Goal: Task Accomplishment & Management: Complete application form

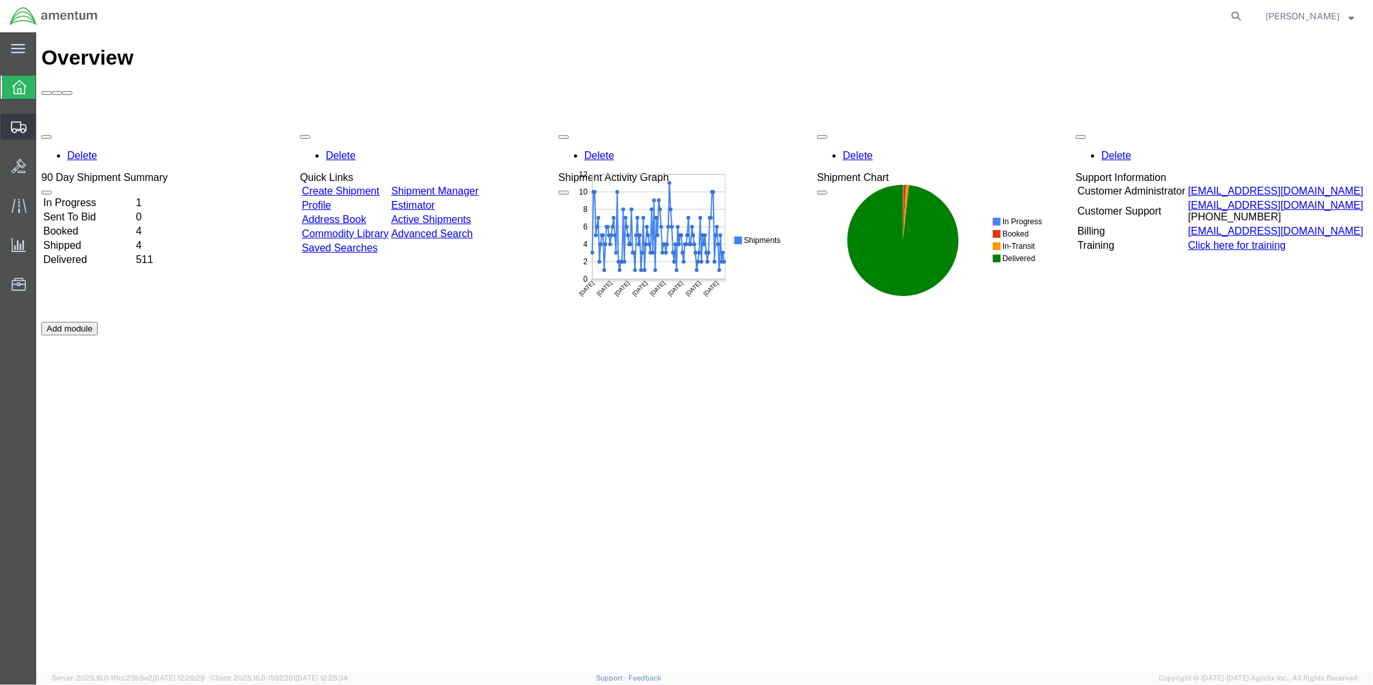
click at [0, 0] on span "Create from Template" at bounding box center [0, 0] width 0 height 0
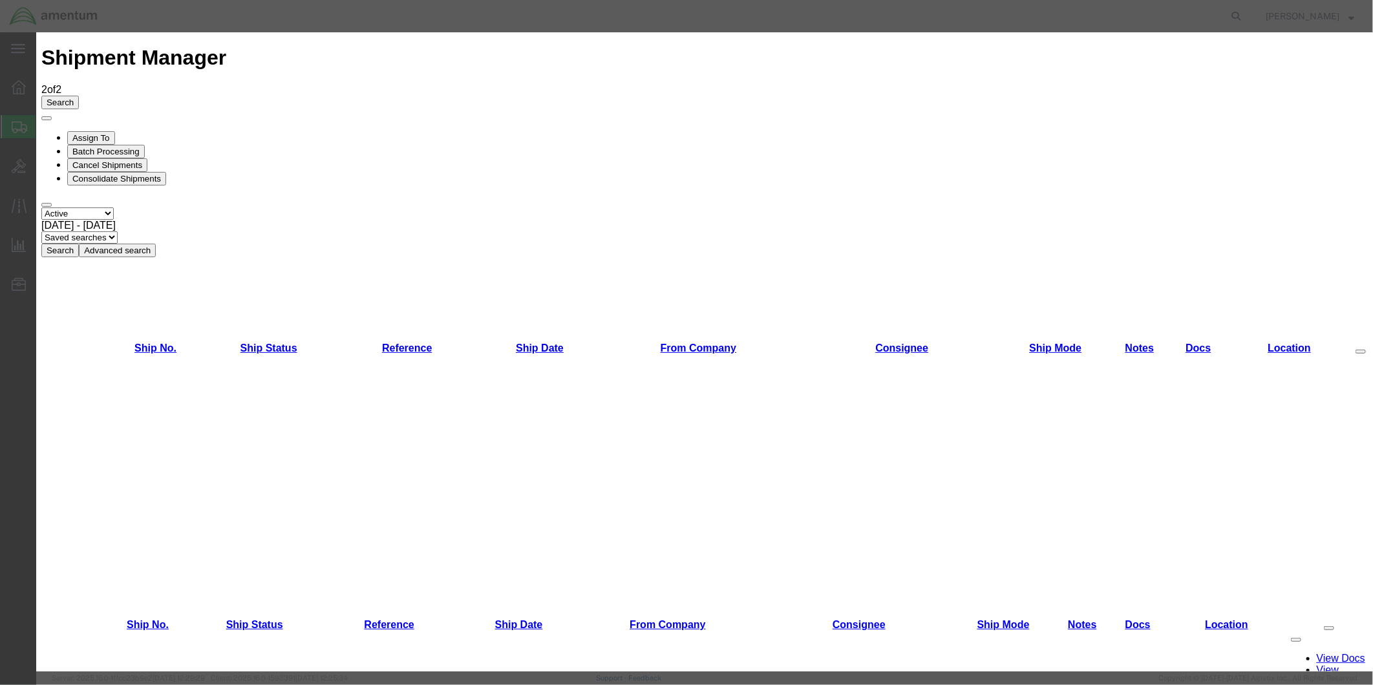
scroll to position [449, 0]
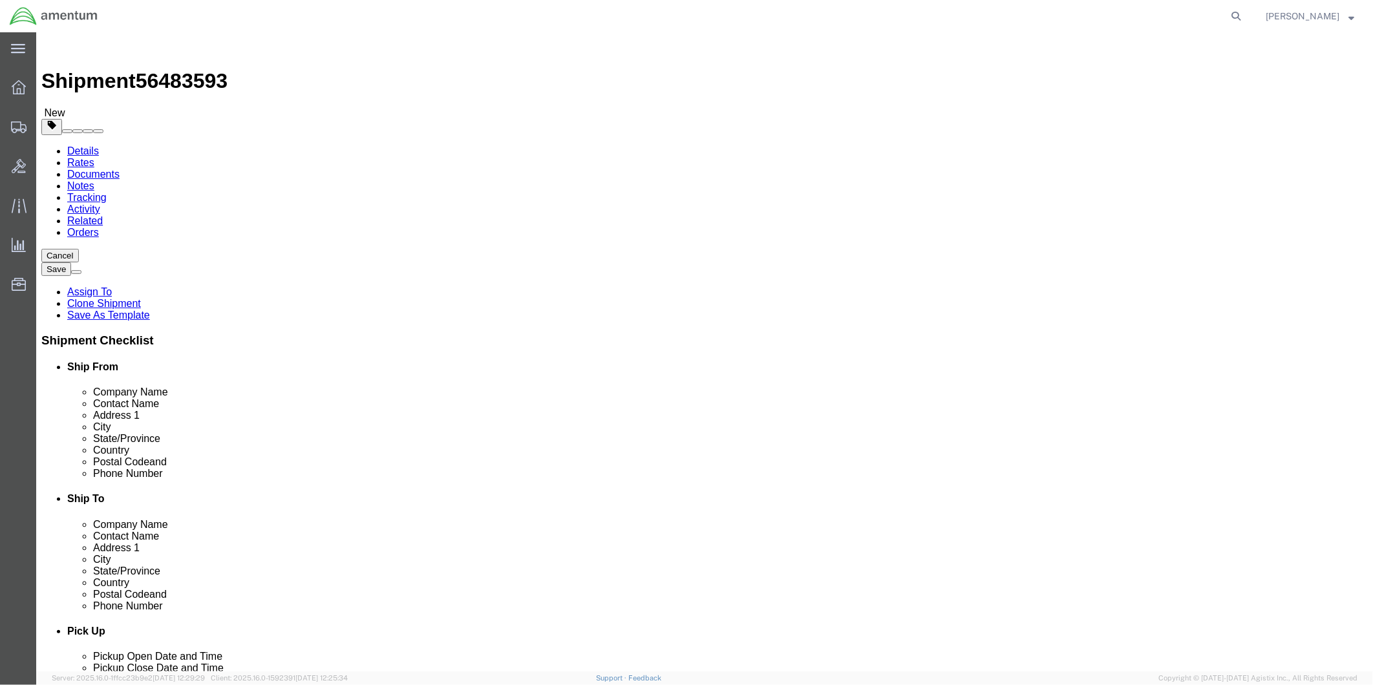
select select "49951"
select select "49945"
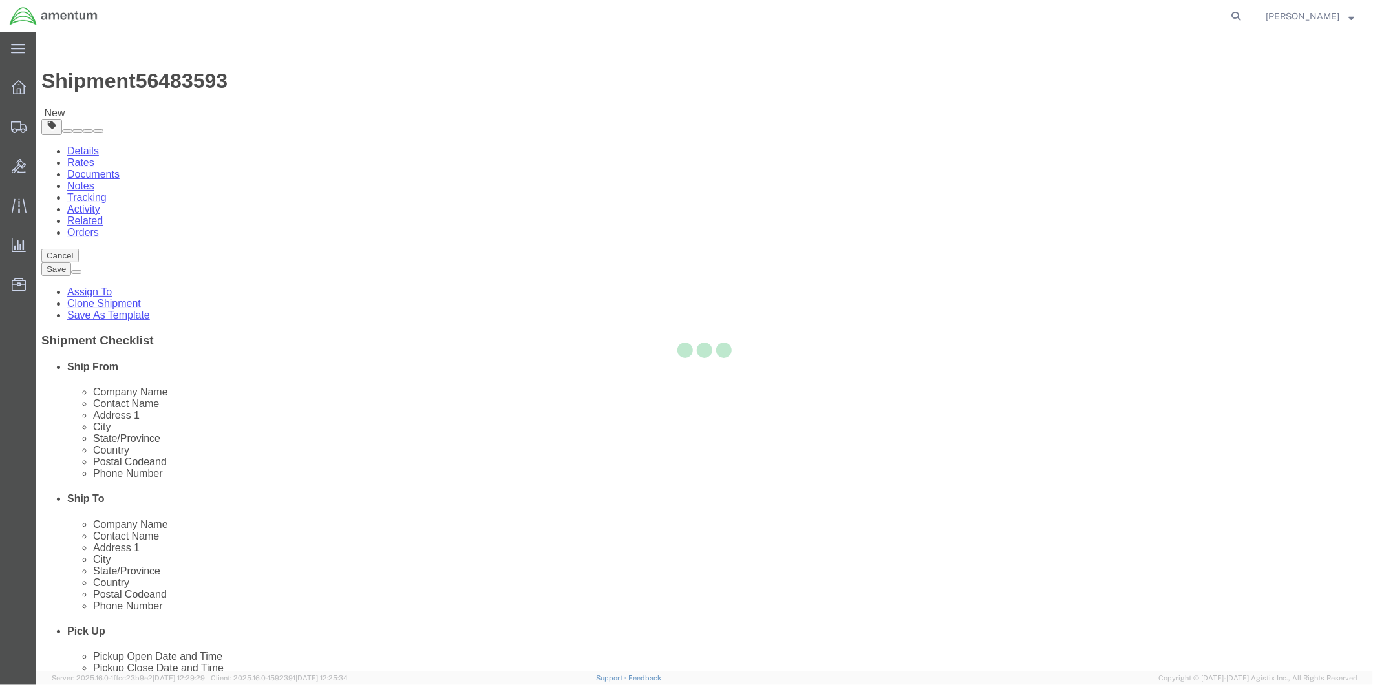
type input "78216"
type input "[PHONE_NUMBER]"
type input "[PERSON_NAME][EMAIL_ADDRESS][PERSON_NAME][DOMAIN_NAME]"
checkbox input "true"
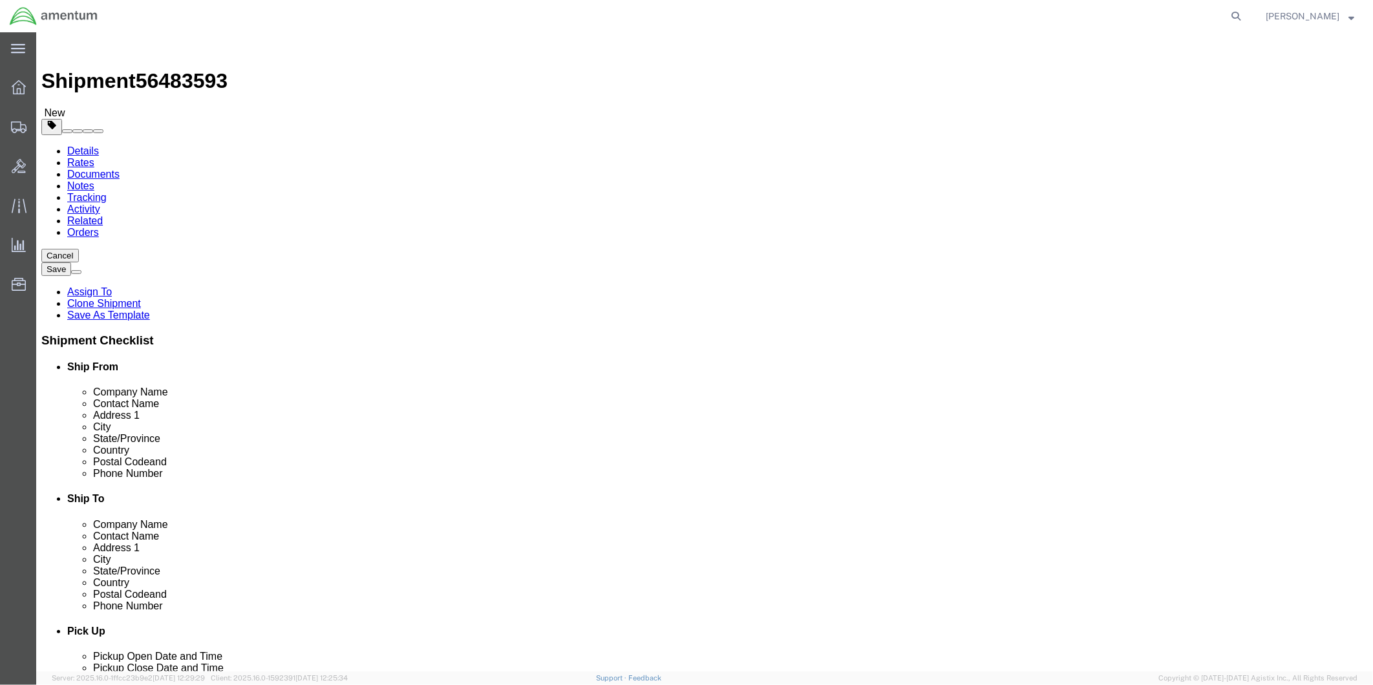
select select "[GEOGRAPHIC_DATA]"
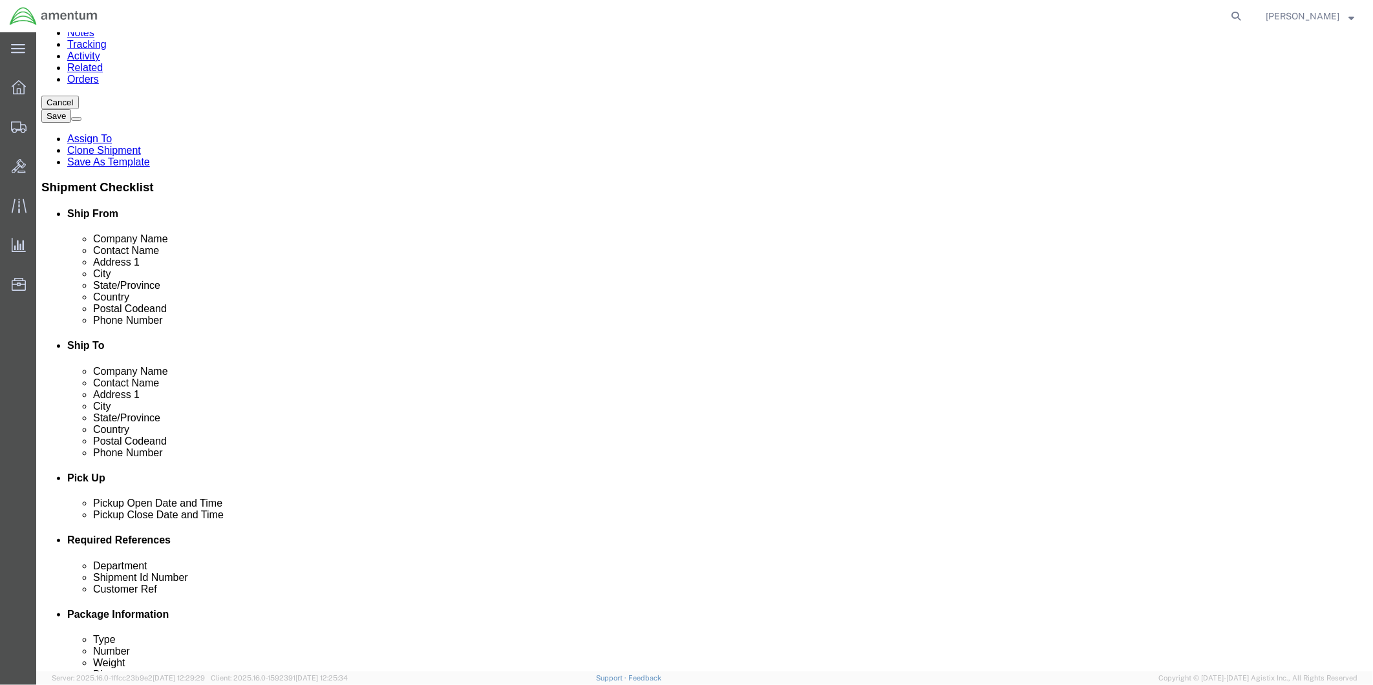
scroll to position [359, 0]
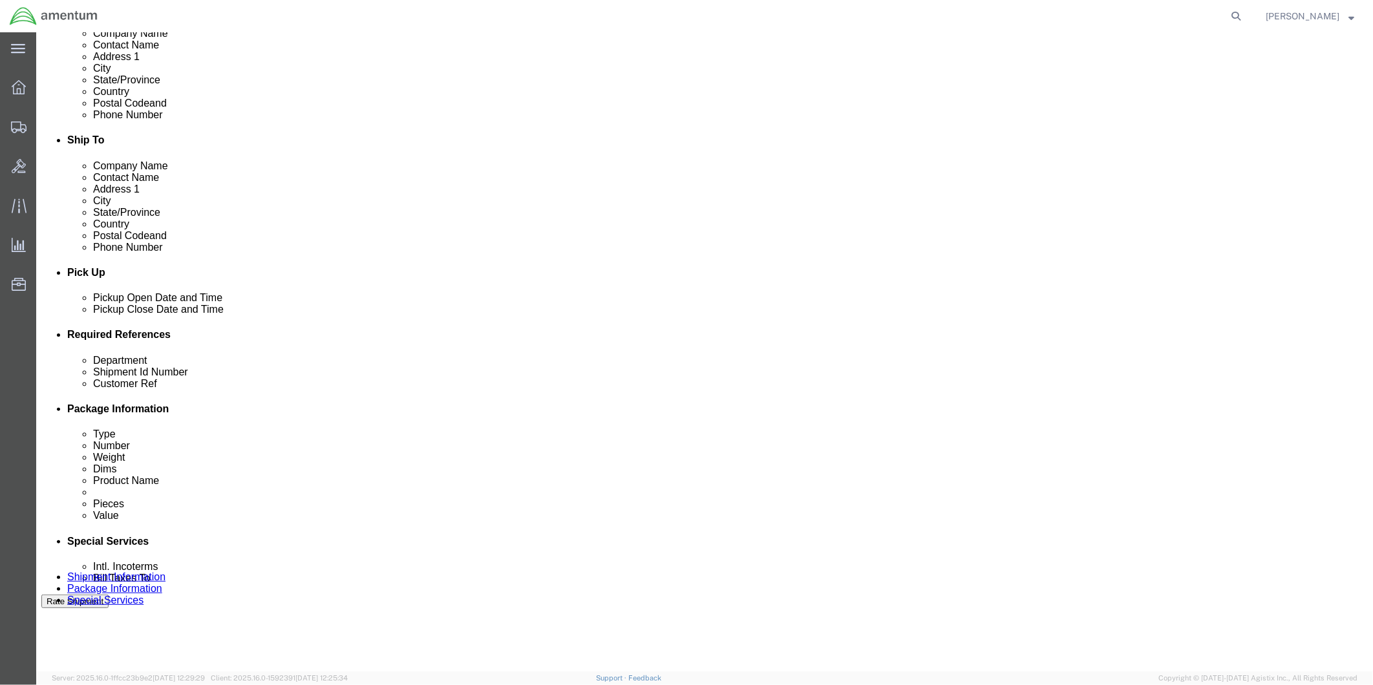
click div "[DATE] 9:00 AM"
type input "2:00 PM"
click button "Apply"
click div "[DATE] 5:30 PM"
type input "4:30 PM"
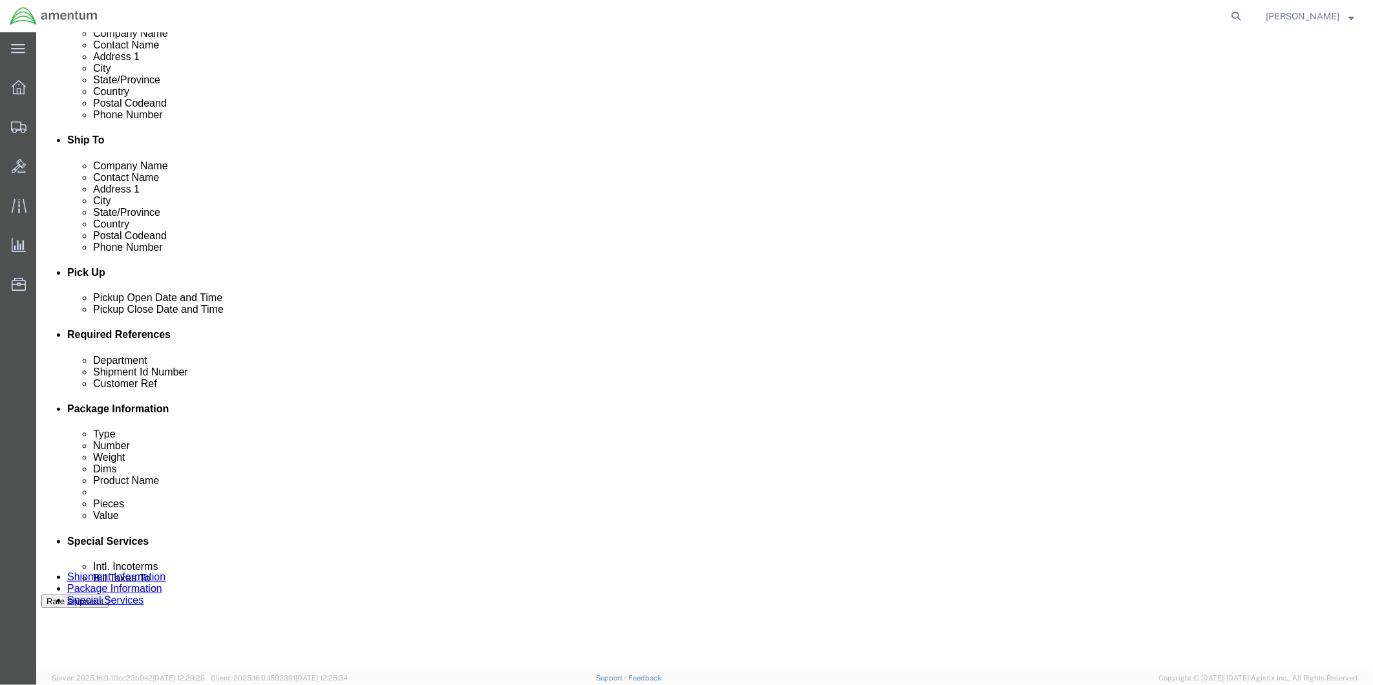
click button "Apply"
click div
click input "6:30 PM"
type input "9:00 AM"
click button "Apply"
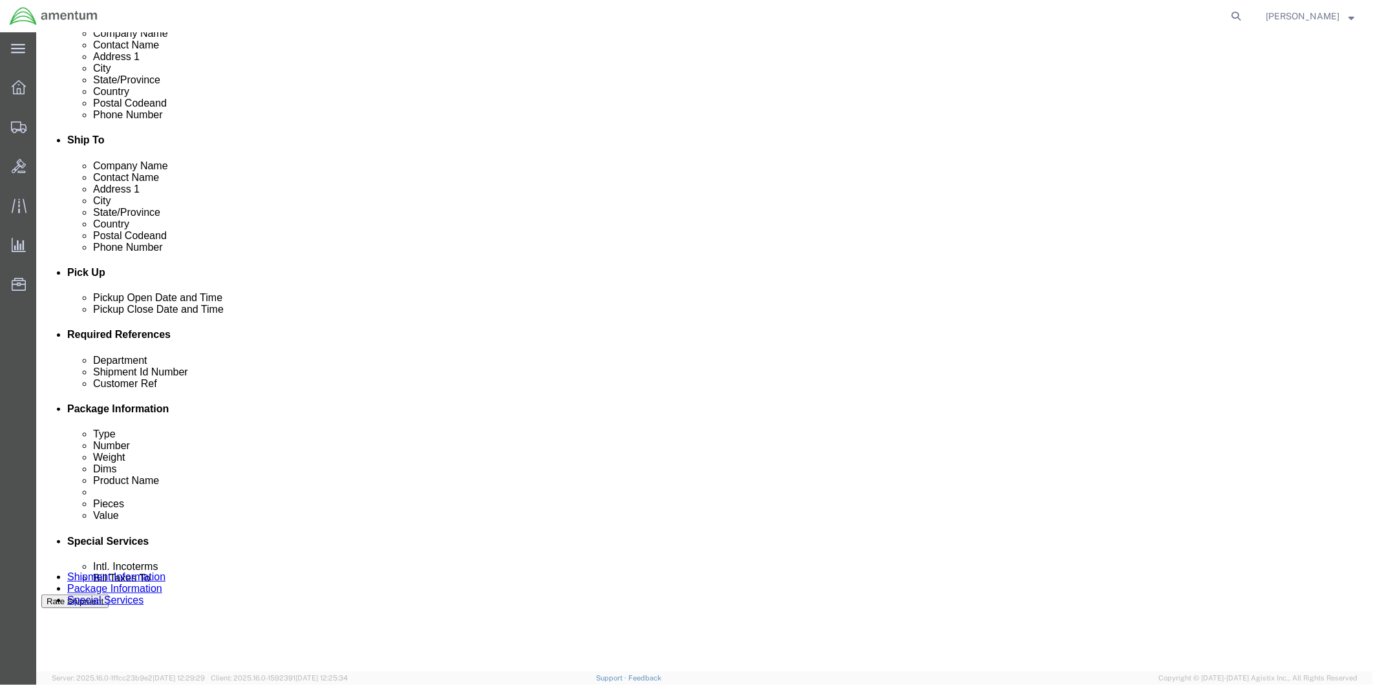
click div
type input "4:00 PM"
click button "Apply"
click input "text"
type input "94384"
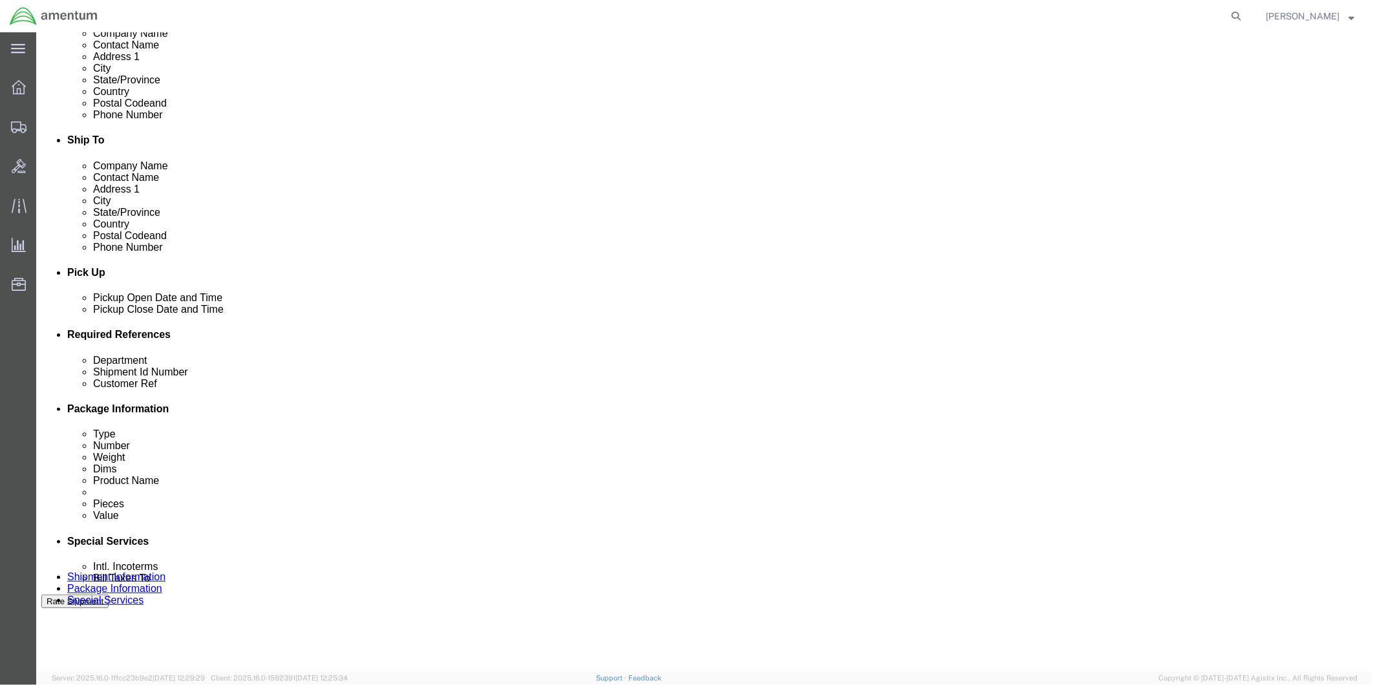
click input "text"
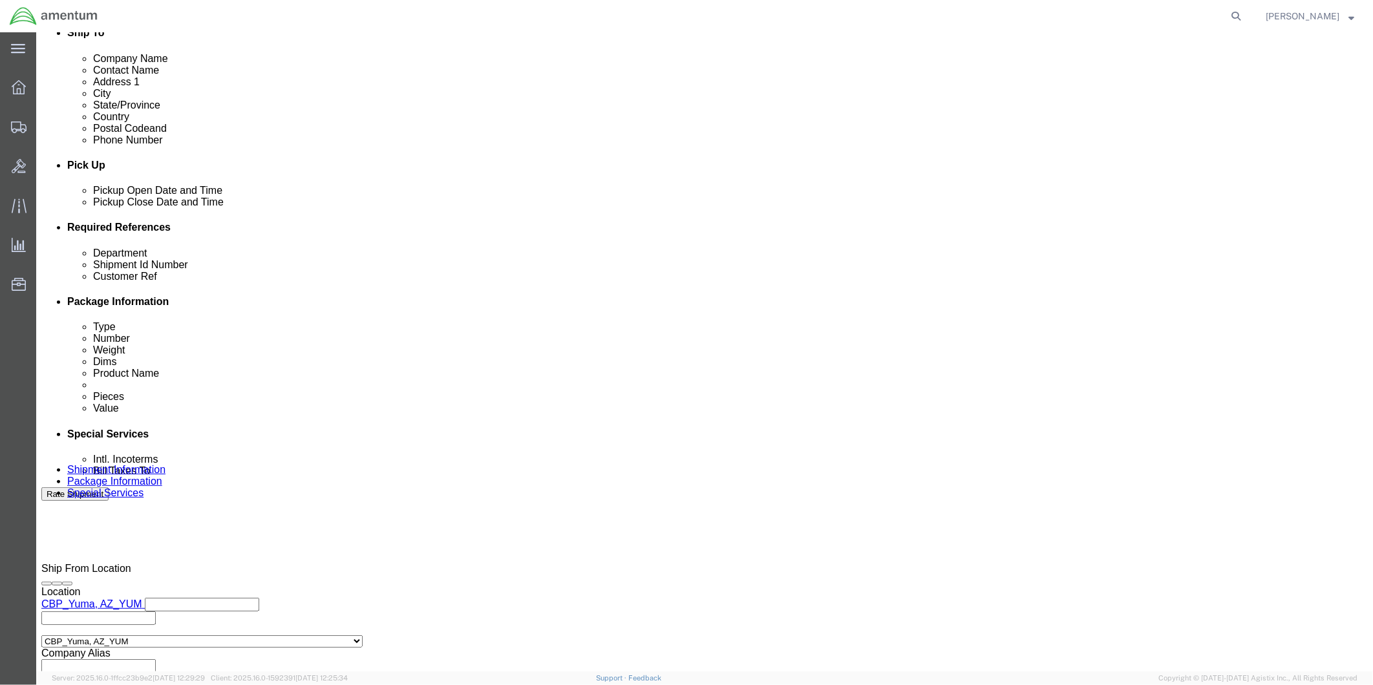
scroll to position [500, 0]
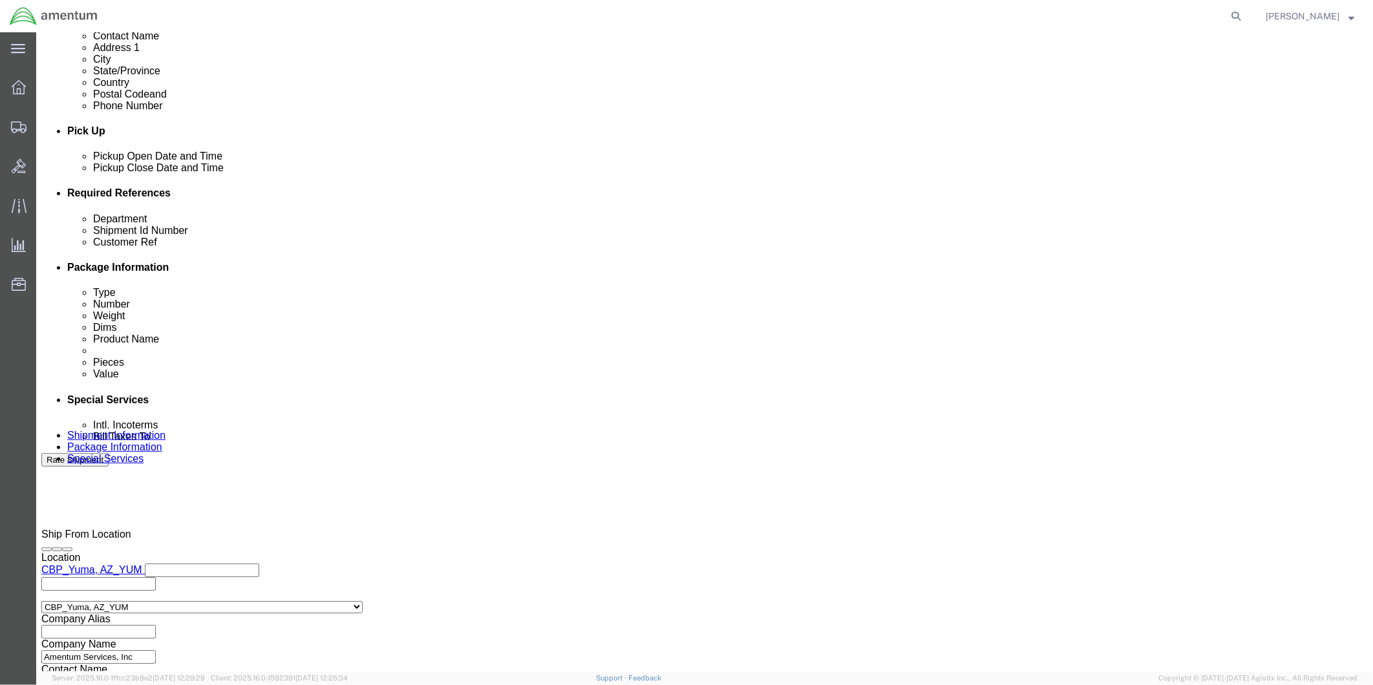
type input "94384"
click button "Continue"
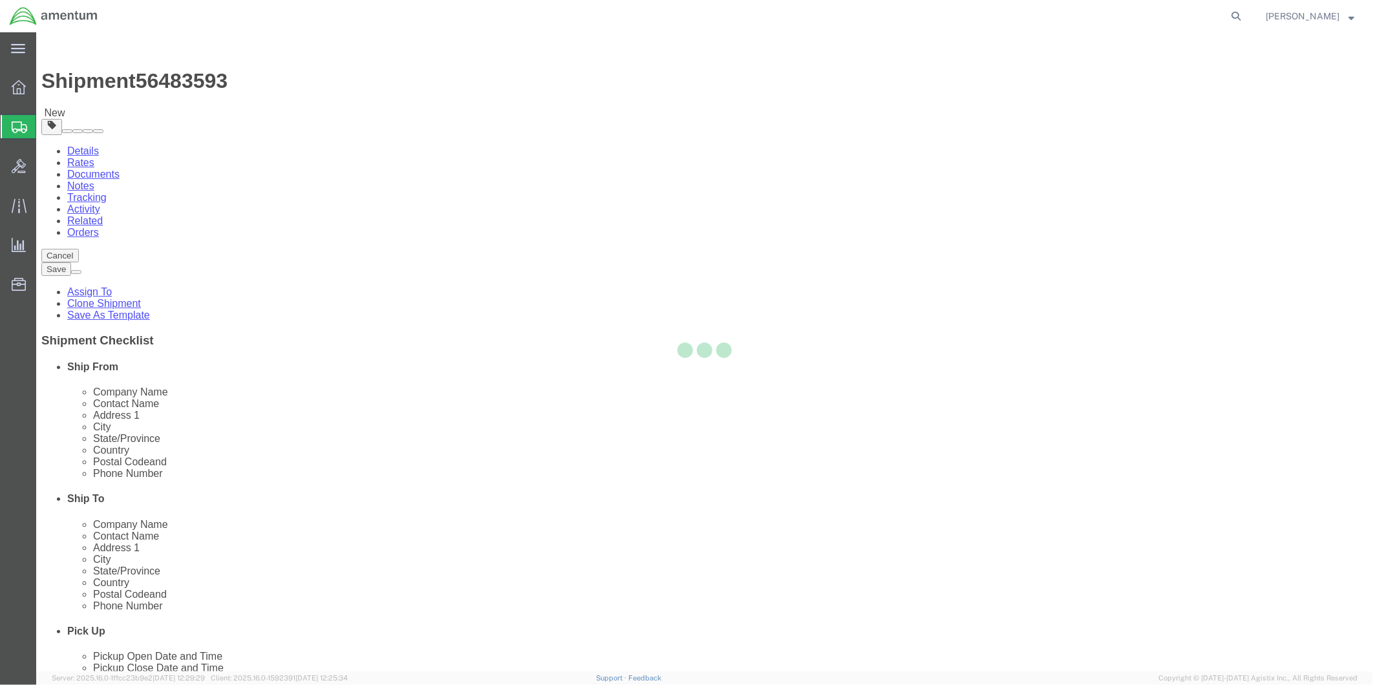
select select "CBOX"
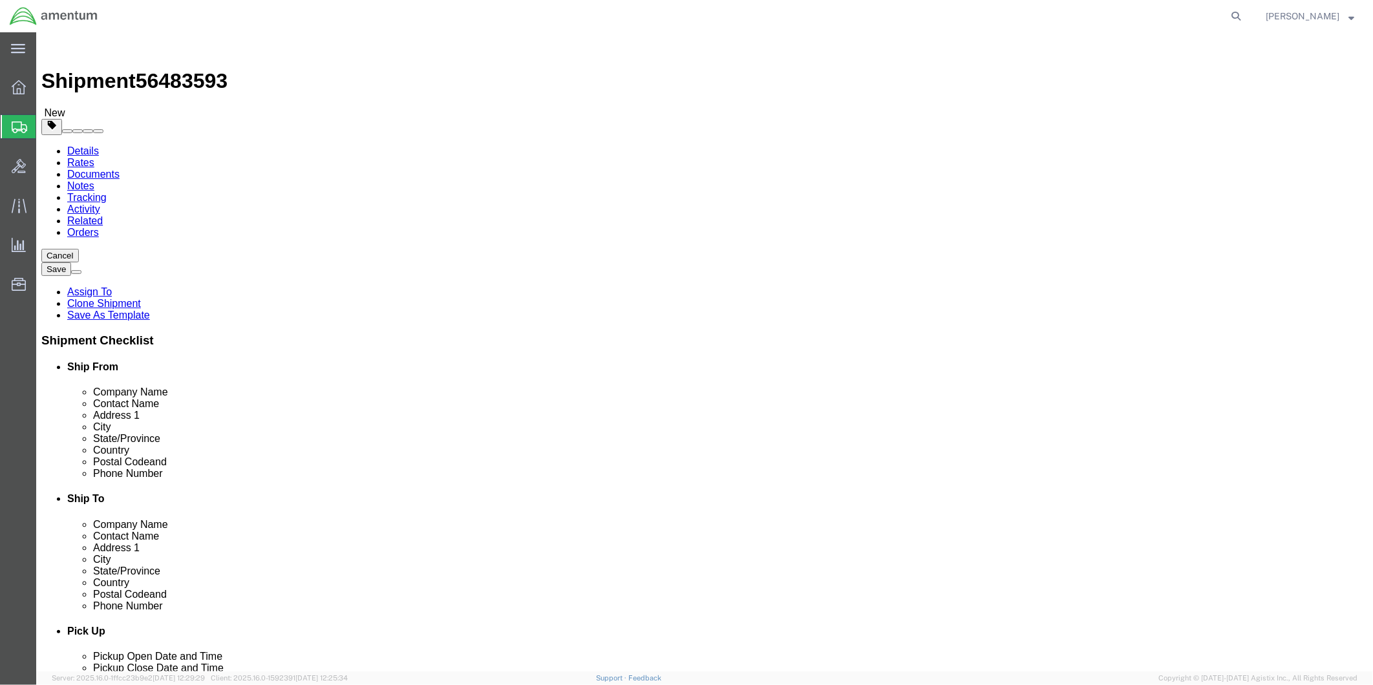
click input "text"
type input "8"
click input "text"
type input "8"
click input "text"
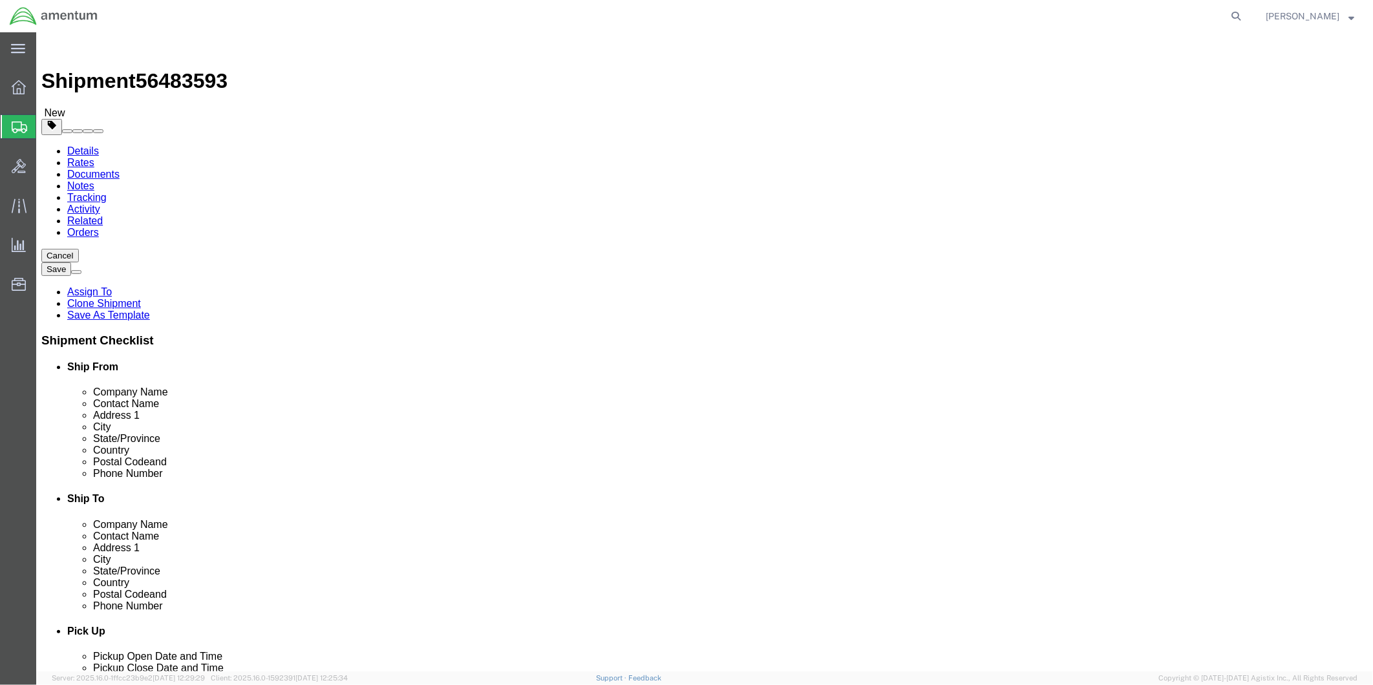
type input "6"
drag, startPoint x: 227, startPoint y: 304, endPoint x: 198, endPoint y: 302, distance: 28.5
click input "0.00"
type input "1"
click link "Add Content"
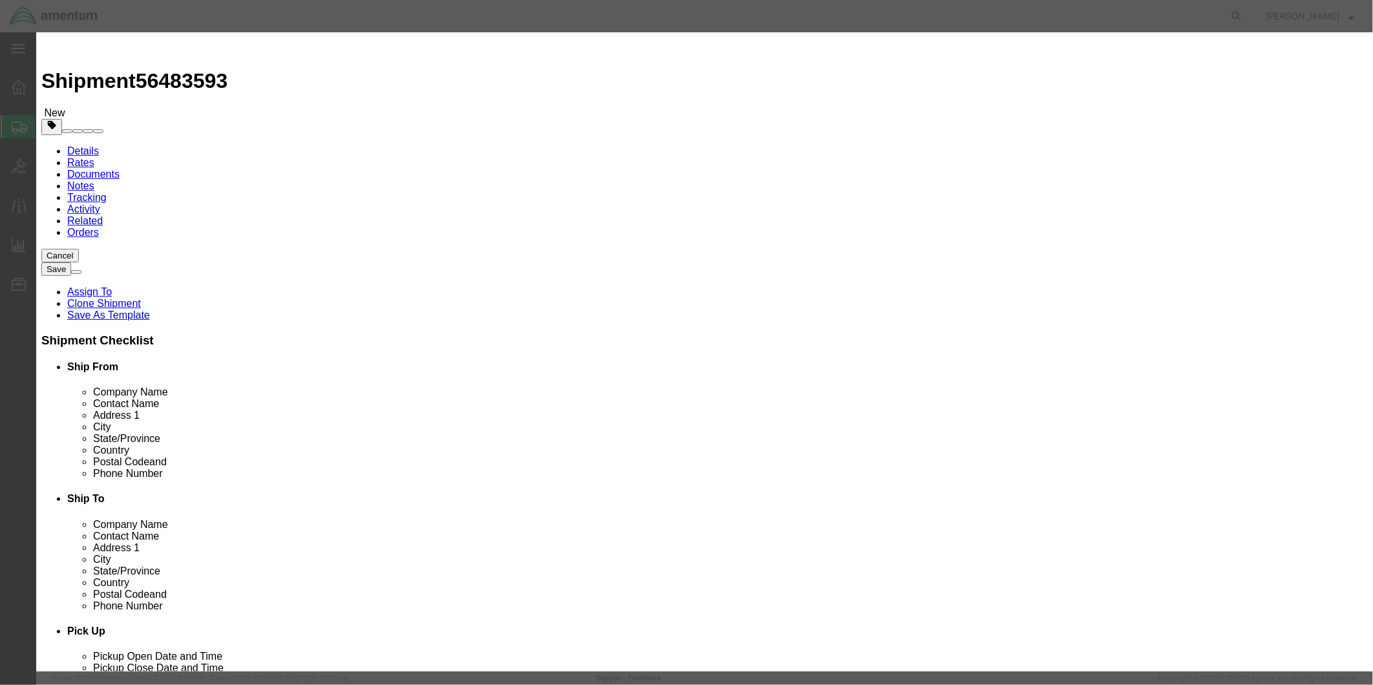
click input "text"
type input "FIRE DETECTOR"
click div "Commodity library Product Name FIRE DETECTOR FIRE DETECTOR Pieces 0 Select Bag …"
drag, startPoint x: 523, startPoint y: 98, endPoint x: 446, endPoint y: 101, distance: 77.0
click input "FIRE DETECTOR"
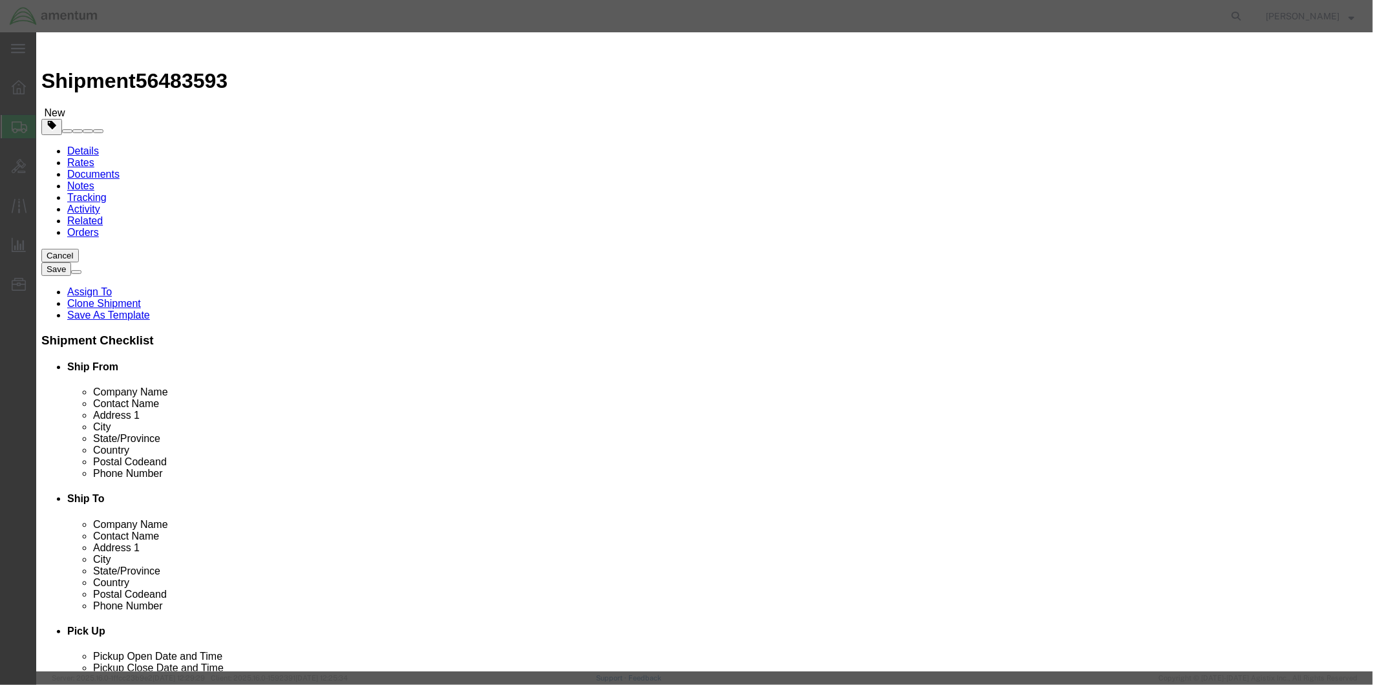
click textarea
paste textarea "FIRE DETECTOR"
type textarea "FIRE DETECTOR"
drag, startPoint x: 465, startPoint y: 123, endPoint x: 439, endPoint y: 123, distance: 26.5
click div "0"
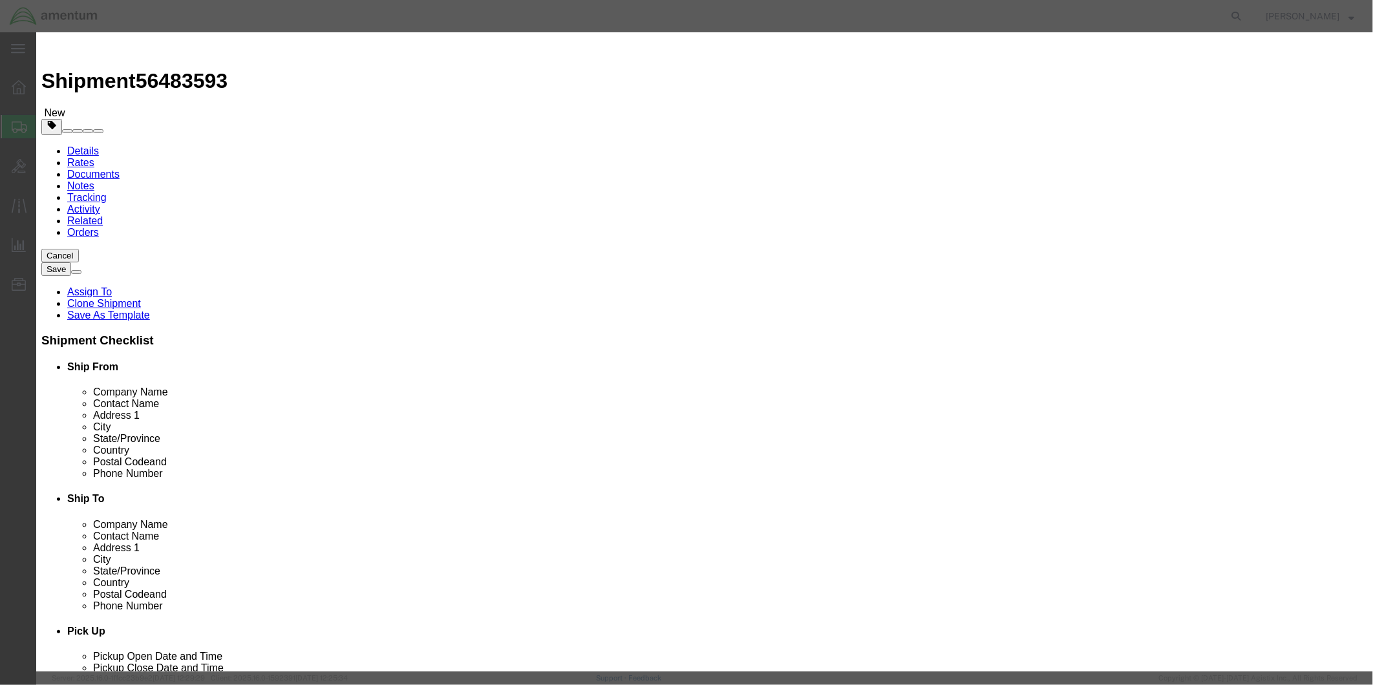
type input "1"
click input "text"
type input "2195.45"
select select "USD"
click button "Save & Close"
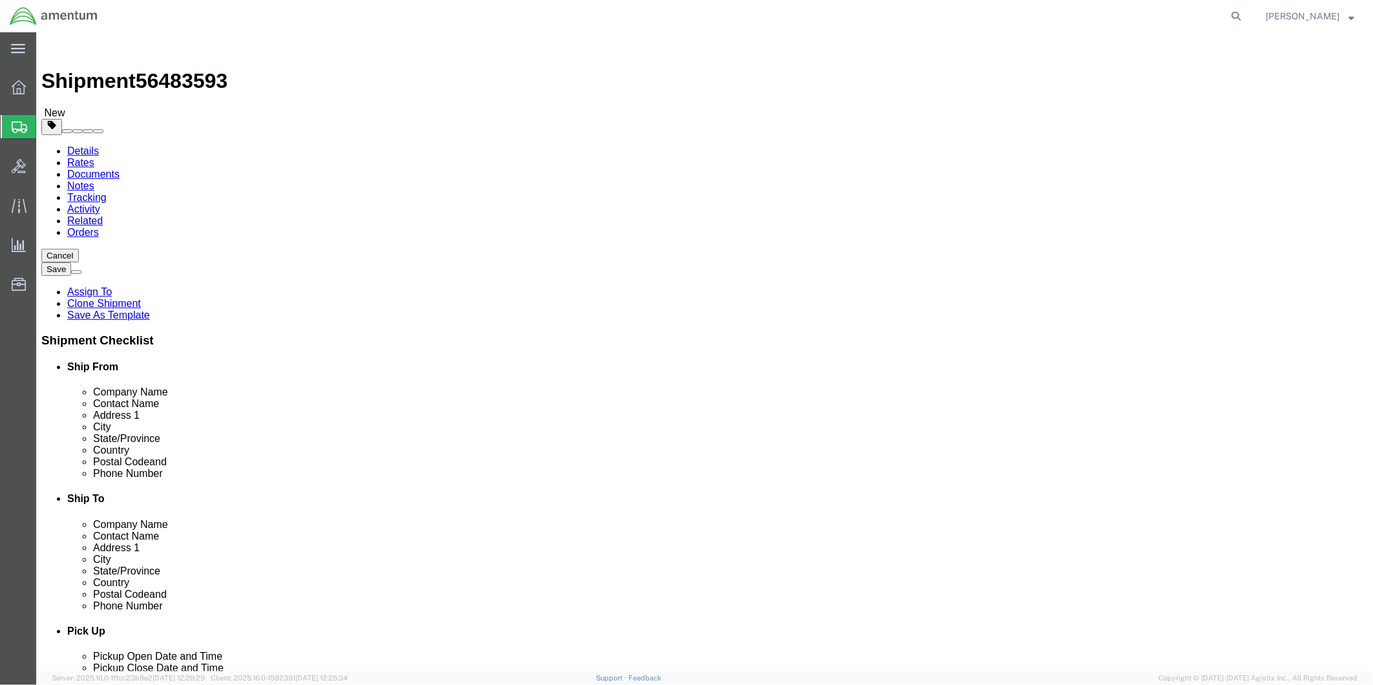
click button "Rate Shipment"
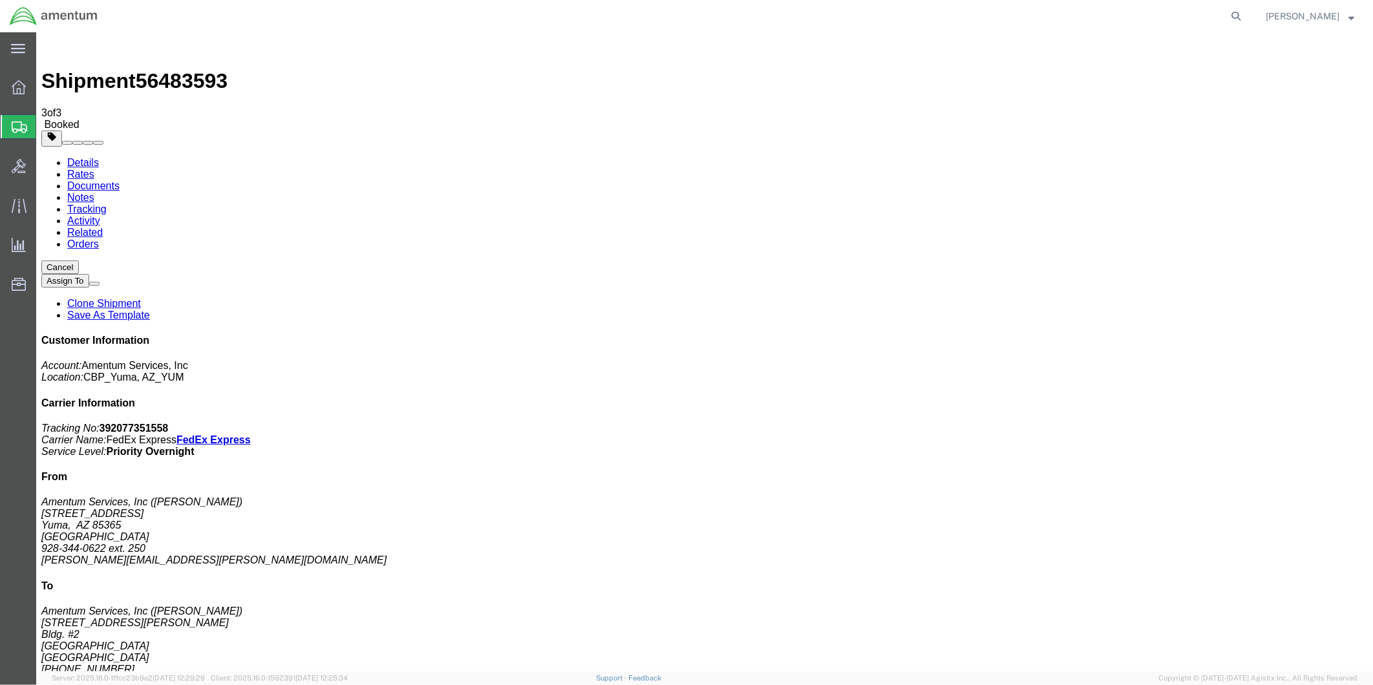
drag, startPoint x: 674, startPoint y: 205, endPoint x: 654, endPoint y: 251, distance: 50.7
drag, startPoint x: 648, startPoint y: 229, endPoint x: 564, endPoint y: 229, distance: 84.0
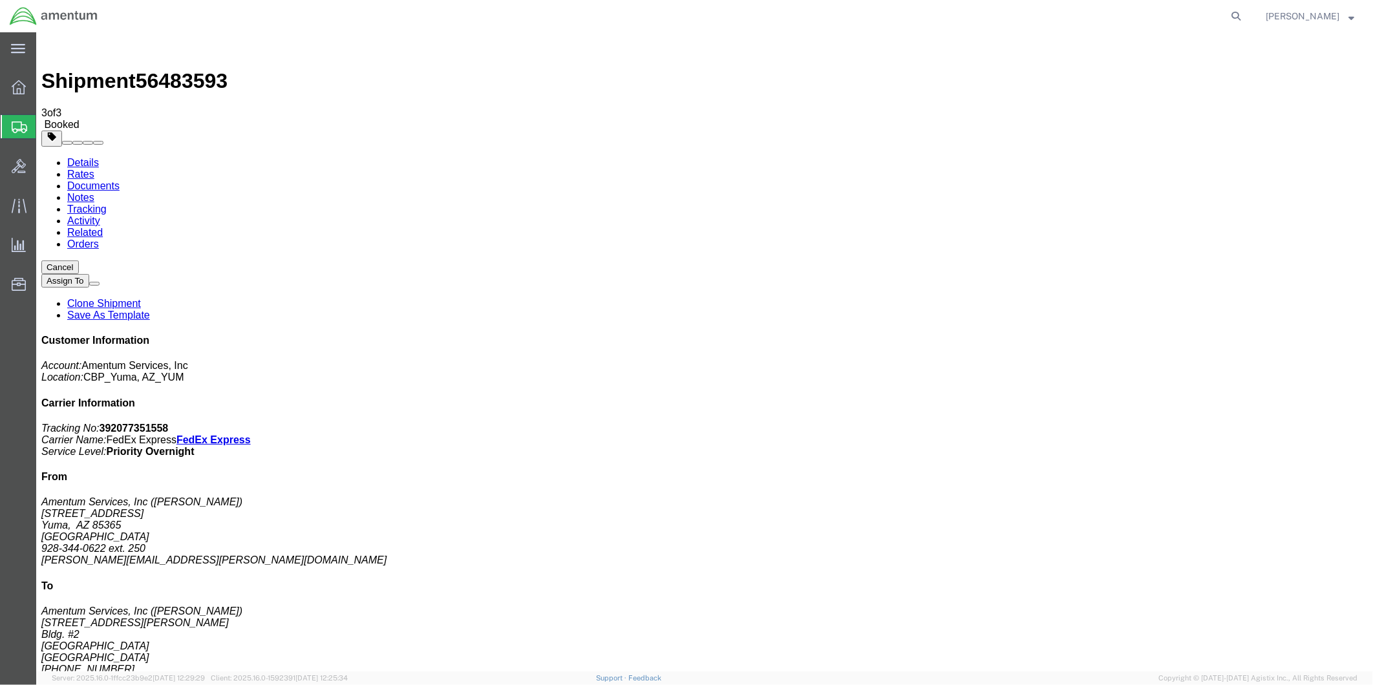
drag, startPoint x: 649, startPoint y: 228, endPoint x: 531, endPoint y: 226, distance: 117.7
copy td "Tracking No.: 392077351558"
click at [80, 156] on link "Details" at bounding box center [83, 161] width 32 height 11
click link "Schedule pickup request"
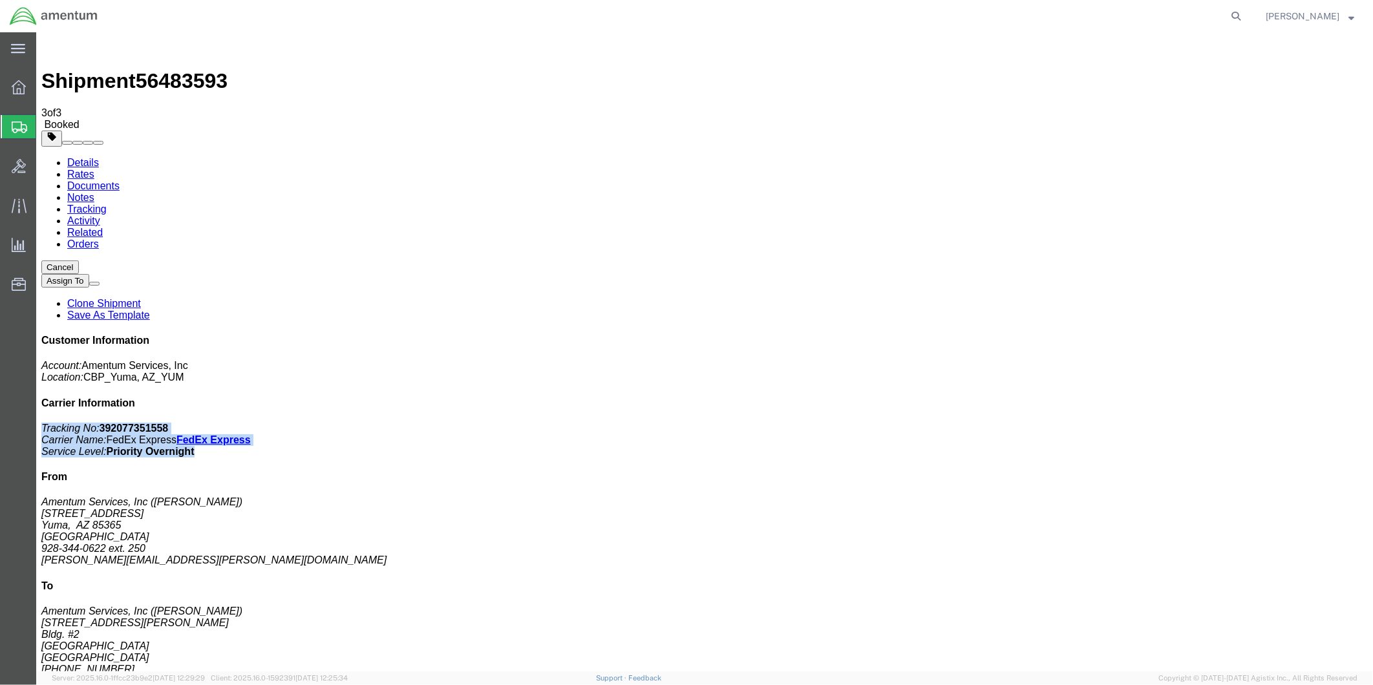
drag, startPoint x: 1096, startPoint y: 169, endPoint x: 1235, endPoint y: 190, distance: 141.2
click p "Tracking No: 392077351558 Carrier Name: FedEx Express FedEx Express Service Lev…"
drag, startPoint x: 1235, startPoint y: 190, endPoint x: 1131, endPoint y: 178, distance: 105.5
copy p "Tracking No: 392077351558 Carrier Name: FedEx Express FedEx Express Service Lev…"
